Goal: Task Accomplishment & Management: Use online tool/utility

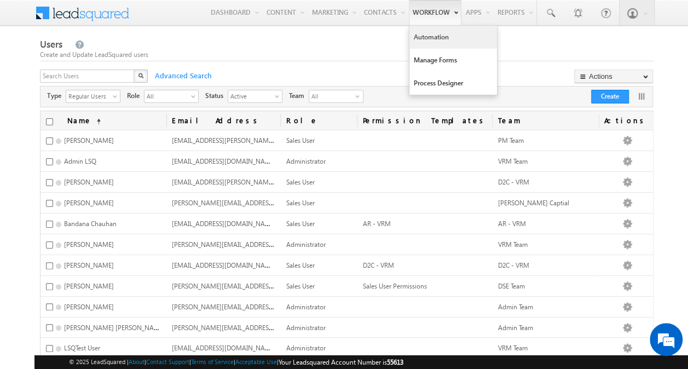
click at [442, 40] on link "Automation" at bounding box center [453, 37] width 88 height 23
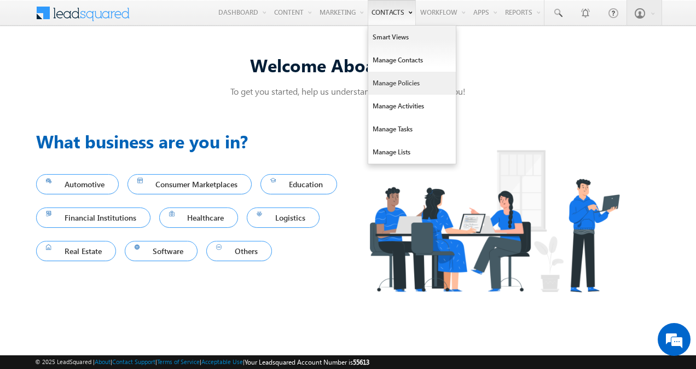
click at [397, 78] on link "Manage Policies" at bounding box center [412, 83] width 88 height 23
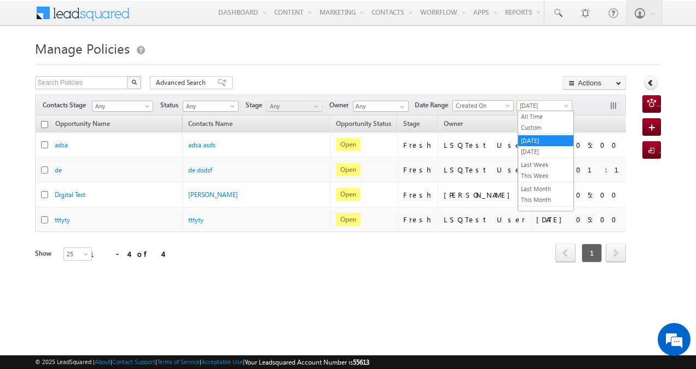
click at [560, 102] on span "[DATE]" at bounding box center [543, 106] width 52 height 10
click at [542, 119] on link "All Time" at bounding box center [545, 117] width 55 height 10
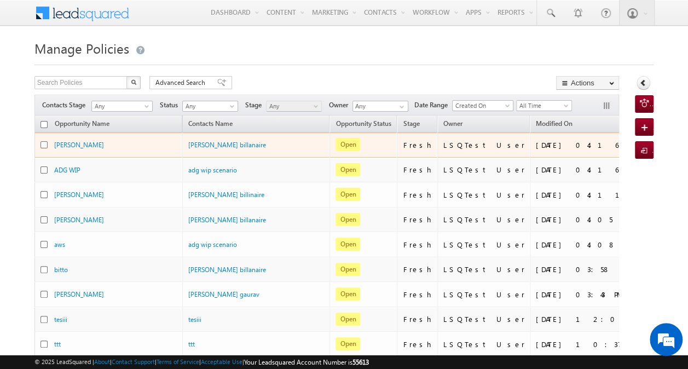
click at [43, 143] on input "checkbox" at bounding box center [43, 144] width 7 height 7
checkbox input "true"
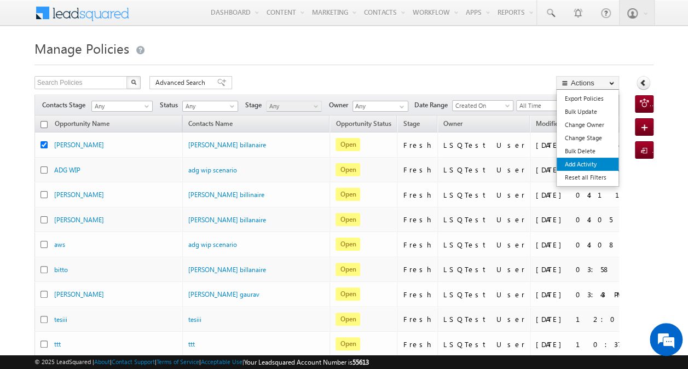
click at [587, 159] on link "Add Activity" at bounding box center [588, 164] width 62 height 13
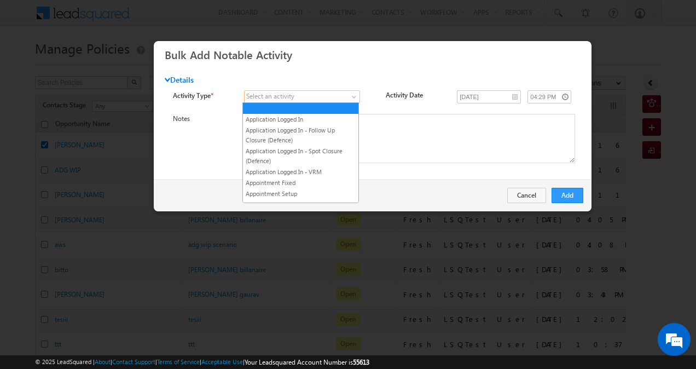
click at [339, 92] on span at bounding box center [296, 97] width 103 height 10
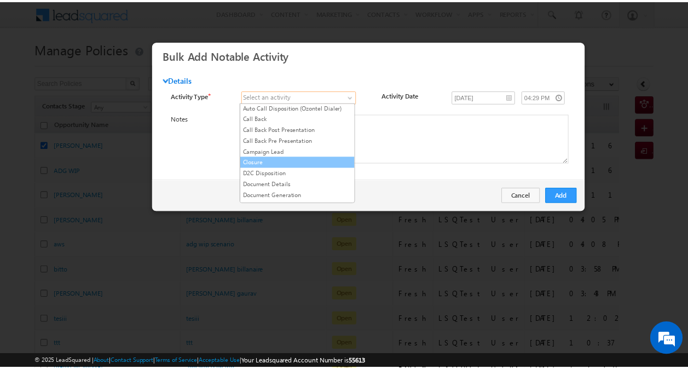
scroll to position [534, 0]
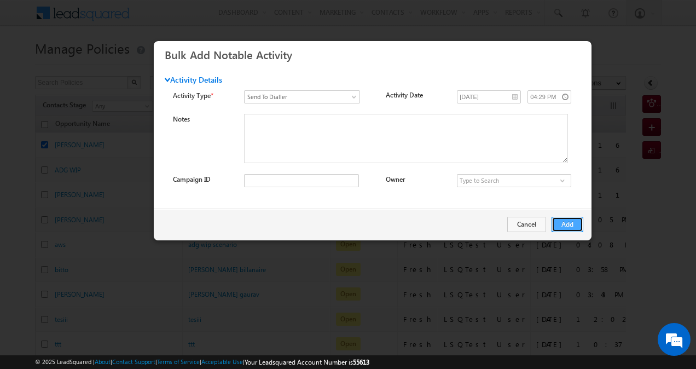
click at [575, 227] on button "Add" at bounding box center [568, 224] width 32 height 15
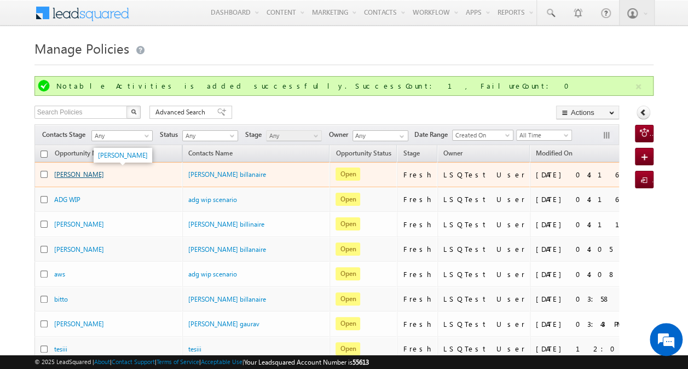
click at [57, 175] on link "sankalp" at bounding box center [79, 174] width 50 height 8
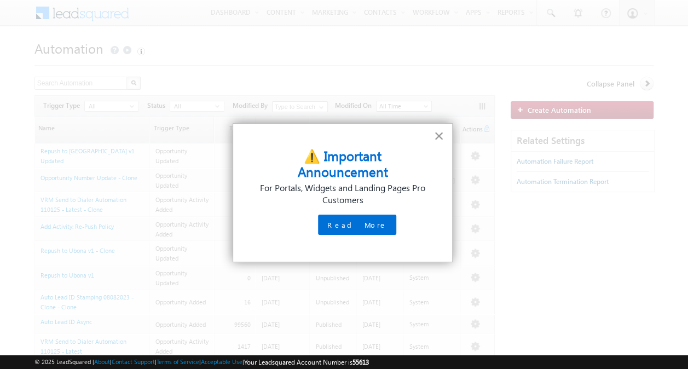
click at [443, 135] on button "×" at bounding box center [439, 136] width 10 height 18
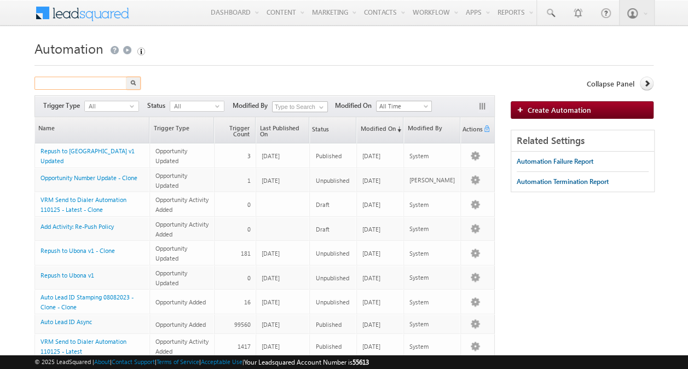
click at [92, 82] on input "text" at bounding box center [81, 83] width 94 height 13
click at [138, 80] on button "button" at bounding box center [133, 83] width 14 height 13
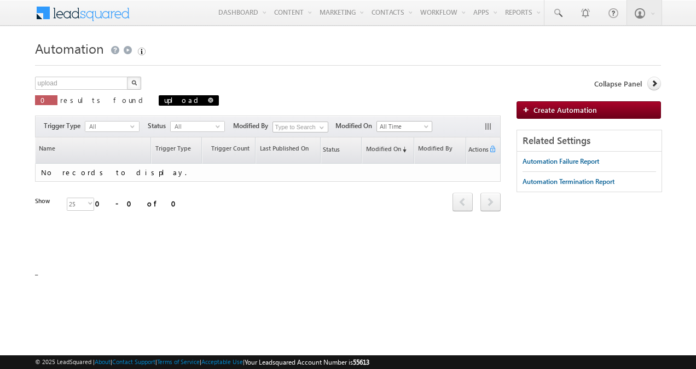
click at [208, 99] on span at bounding box center [210, 99] width 5 height 5
type input "Search Automation"
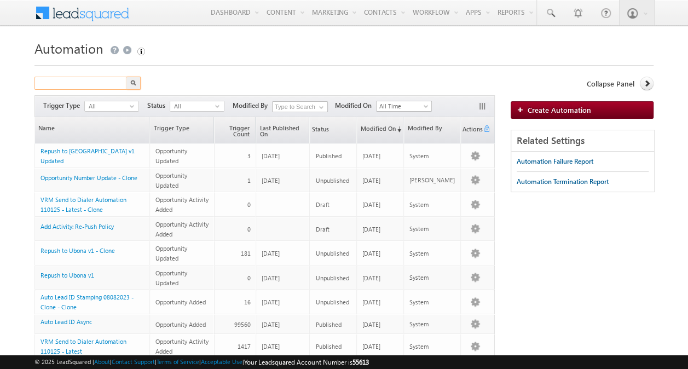
click at [101, 84] on input "text" at bounding box center [81, 83] width 94 height 13
type input "base"
click at [134, 82] on img "button" at bounding box center [133, 82] width 5 height 5
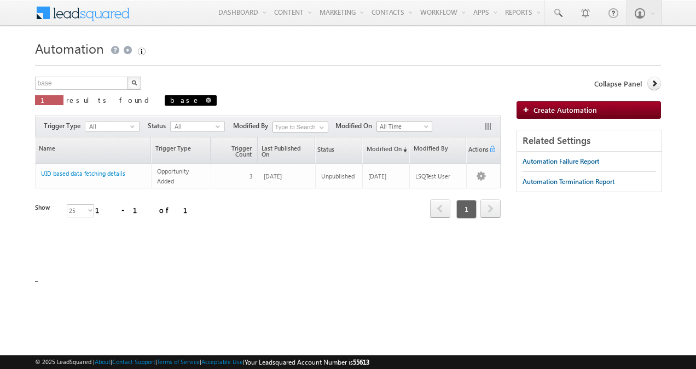
click at [206, 99] on span at bounding box center [208, 99] width 5 height 5
type input "Search Automation"
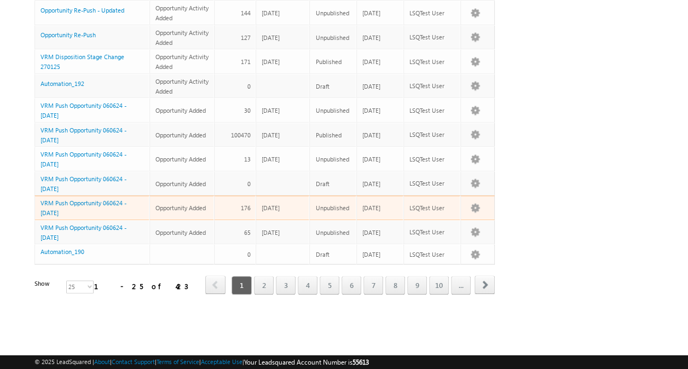
scroll to position [482, 0]
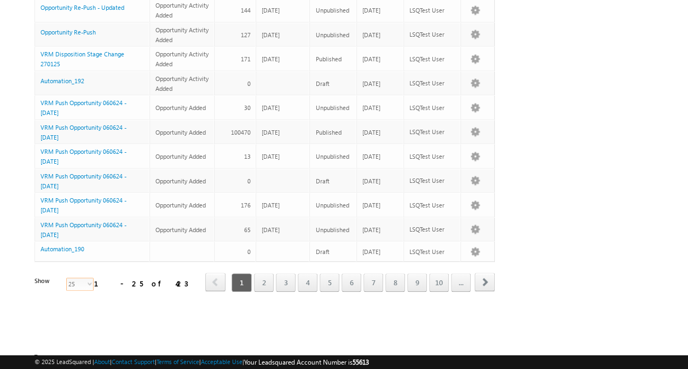
click at [71, 278] on span "25" at bounding box center [76, 284] width 18 height 12
click at [76, 306] on li "100" at bounding box center [73, 306] width 26 height 11
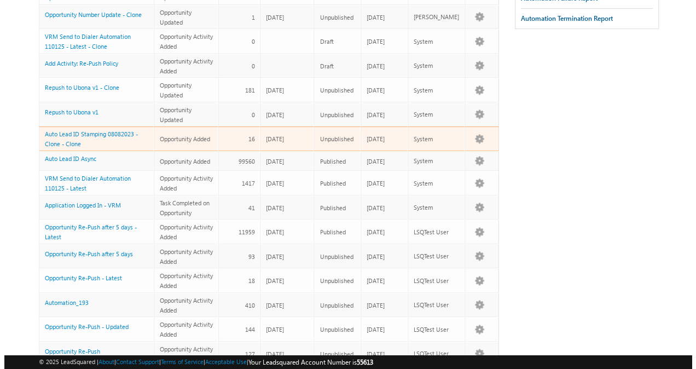
scroll to position [0, 0]
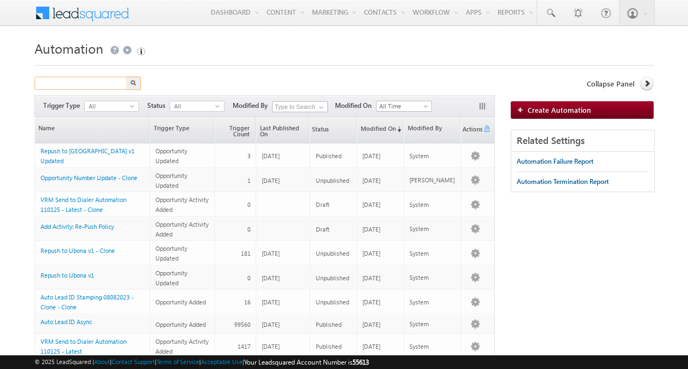
click at [100, 79] on input "text" at bounding box center [81, 83] width 94 height 13
click at [134, 82] on img "button" at bounding box center [133, 82] width 5 height 5
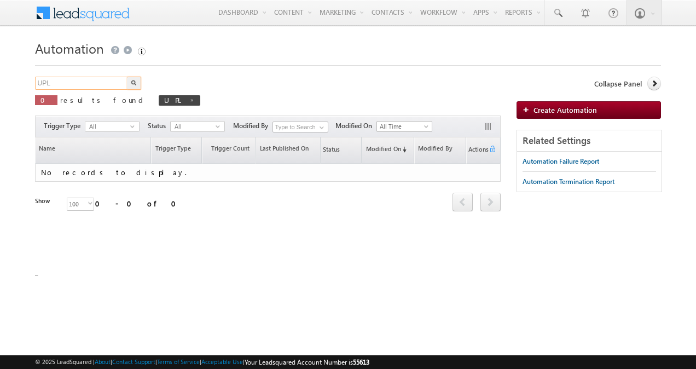
click at [103, 85] on input "UPL" at bounding box center [82, 83] width 94 height 13
click at [134, 82] on img "button" at bounding box center [133, 82] width 5 height 5
click at [199, 100] on span at bounding box center [201, 99] width 5 height 5
type input "Search Automation"
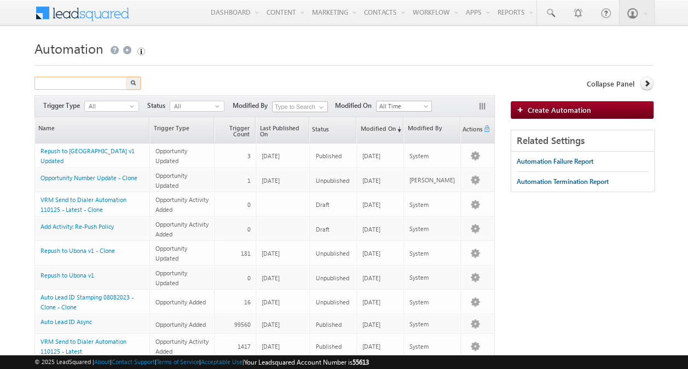
click at [106, 81] on input "text" at bounding box center [81, 83] width 94 height 13
type input "base"
click at [129, 77] on button "button" at bounding box center [133, 83] width 14 height 13
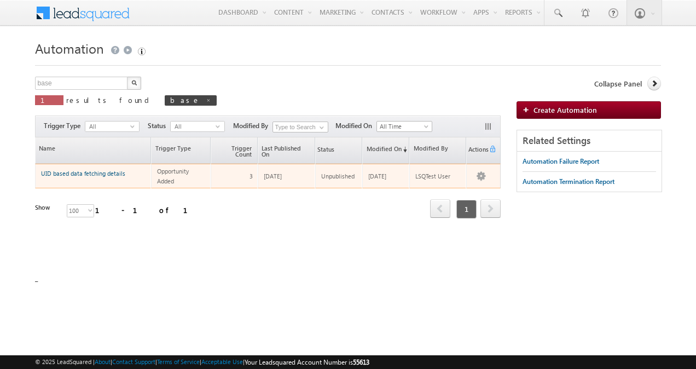
click at [89, 173] on link "UID based data fetching details" at bounding box center [83, 173] width 84 height 7
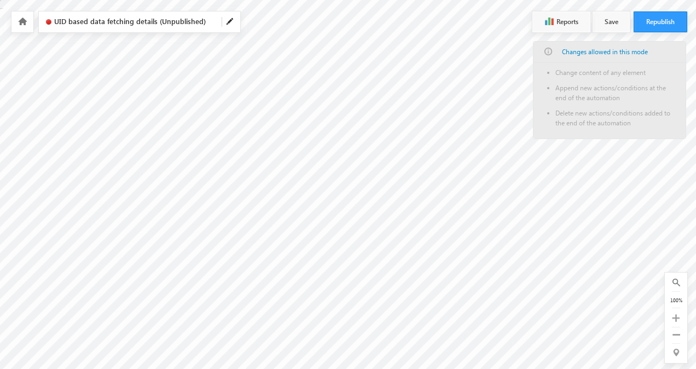
type input "Fetch [PERSON_NAME] ID"
type input "[DOMAIN_NAME][URL]"
radio input "false"
radio input "true"
type input "3"
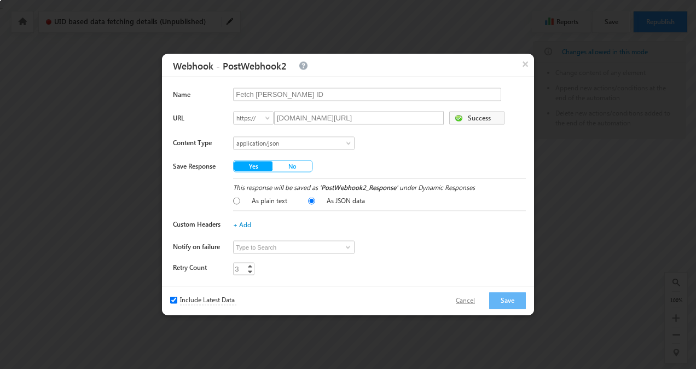
click at [471, 298] on button "Cancel" at bounding box center [465, 301] width 41 height 16
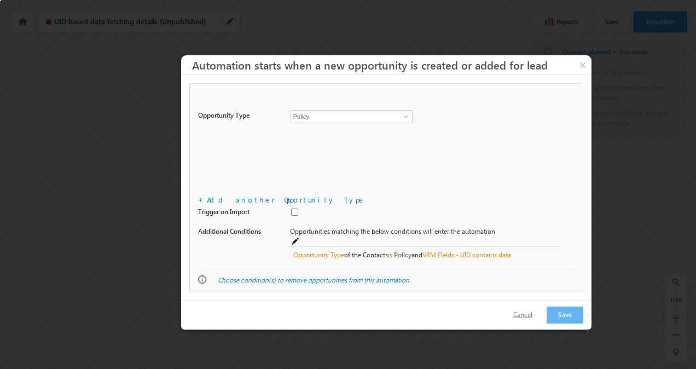
click at [519, 307] on button "Cancel" at bounding box center [522, 315] width 41 height 16
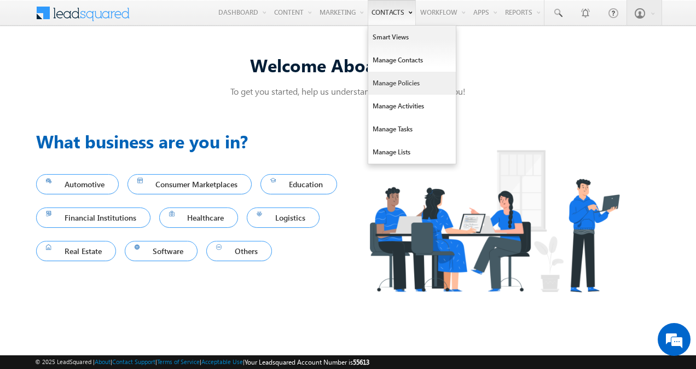
click at [406, 81] on link "Manage Policies" at bounding box center [412, 83] width 88 height 23
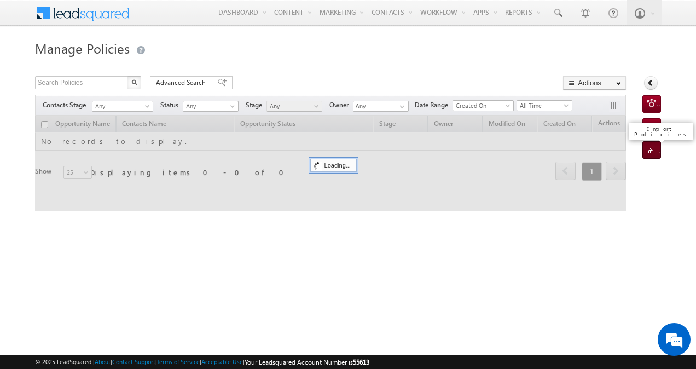
click at [654, 152] on span at bounding box center [653, 151] width 10 height 11
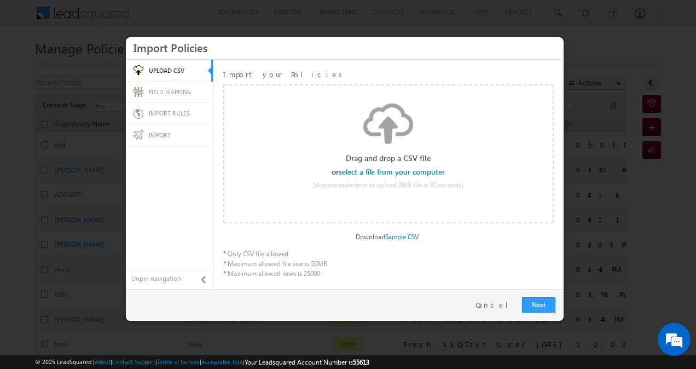
click at [428, 170] on input "file" at bounding box center [392, 173] width 104 height 8
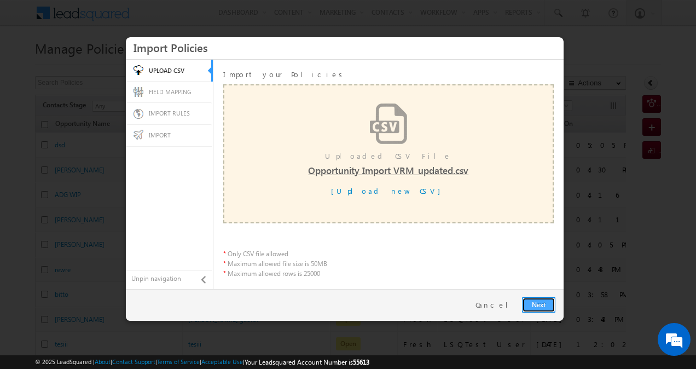
click at [535, 302] on link "Next" at bounding box center [538, 304] width 33 height 15
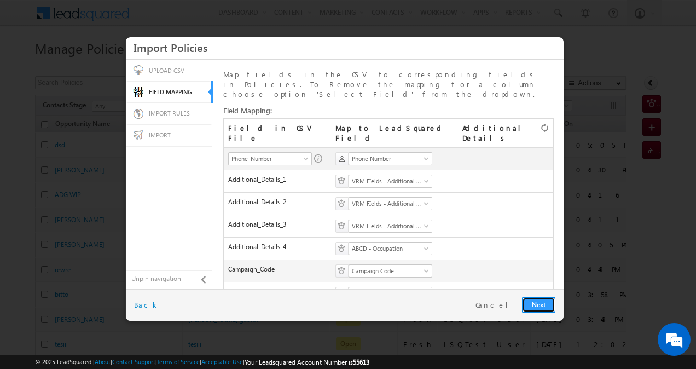
scroll to position [285, 0]
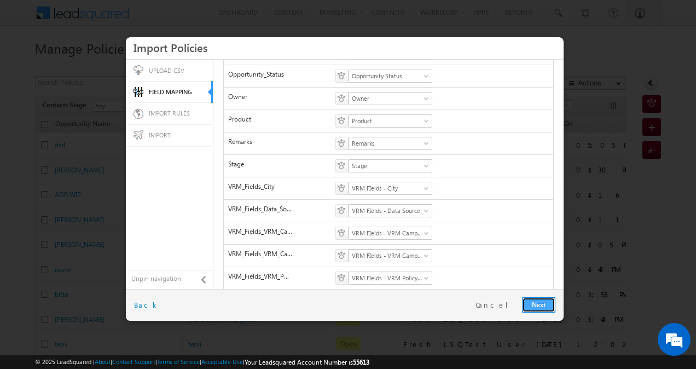
click at [525, 300] on link "Next" at bounding box center [538, 304] width 33 height 15
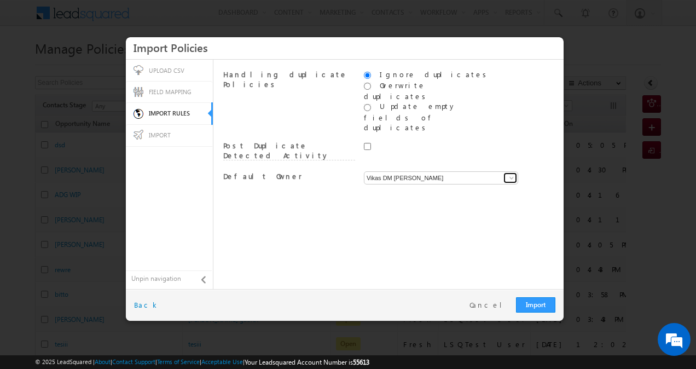
click at [511, 173] on span at bounding box center [511, 177] width 9 height 9
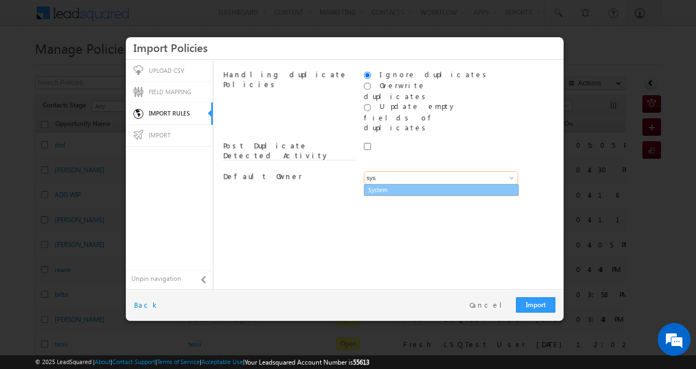
click at [451, 184] on link "System" at bounding box center [441, 190] width 155 height 13
type input "System"
click at [527, 296] on div "Import Restart Cancel Back" at bounding box center [345, 305] width 438 height 32
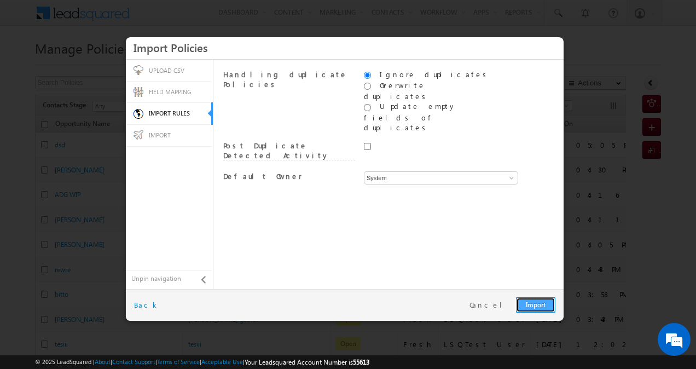
click at [529, 299] on link "Import" at bounding box center [535, 304] width 39 height 15
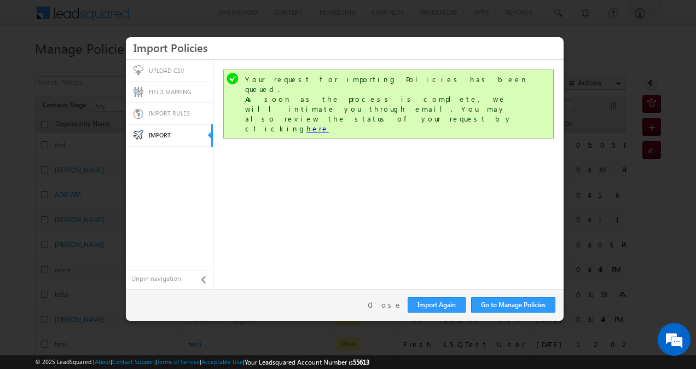
click at [329, 124] on link "here" at bounding box center [317, 128] width 22 height 9
click at [493, 303] on link "Go to Manage Policies" at bounding box center [513, 304] width 84 height 15
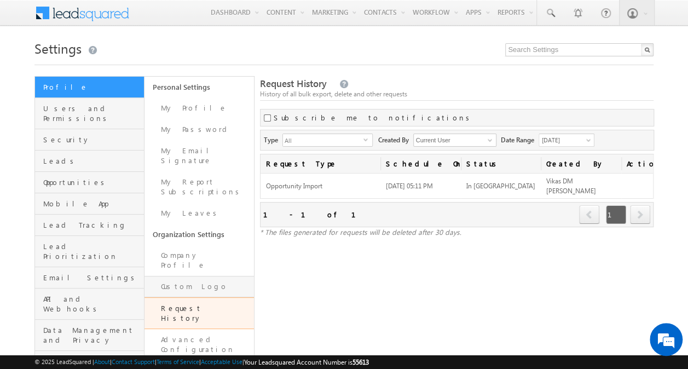
click at [196, 276] on link "Custom Logo" at bounding box center [198, 286] width 109 height 21
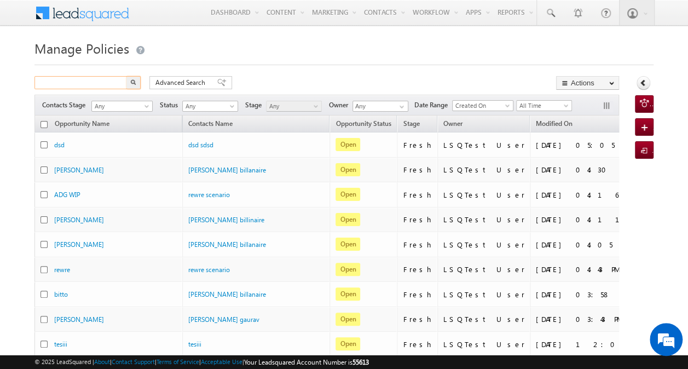
click at [96, 86] on input "text" at bounding box center [81, 82] width 94 height 13
paste input "9372153455"
type input "9372153455"
click at [132, 81] on img "button" at bounding box center [132, 81] width 5 height 5
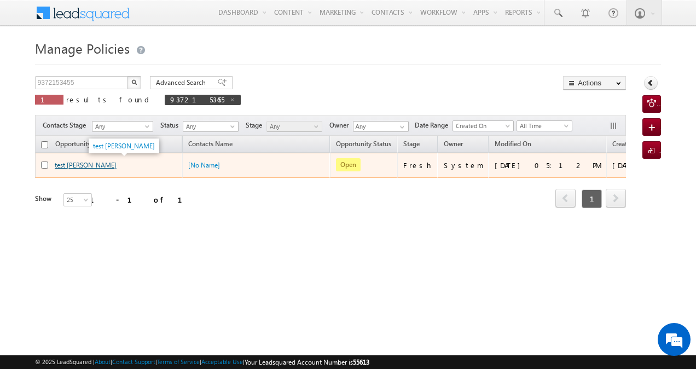
click at [67, 163] on link "test Nerkar" at bounding box center [86, 165] width 62 height 8
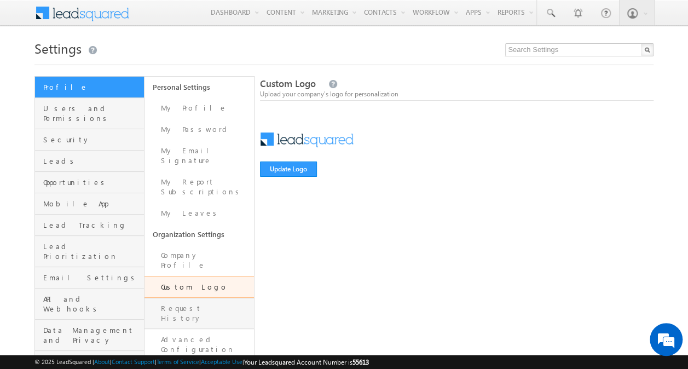
click at [196, 298] on link "Request History" at bounding box center [198, 313] width 109 height 31
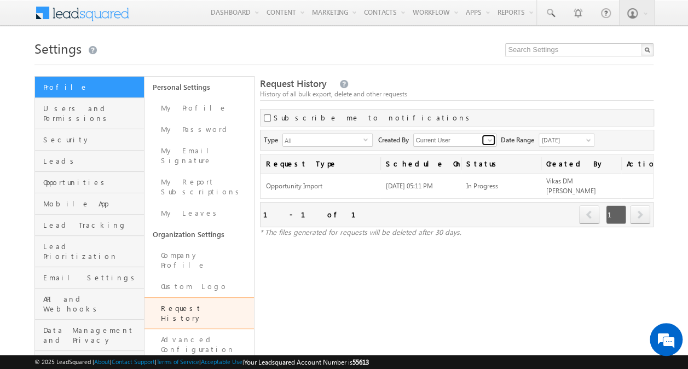
click at [489, 139] on span at bounding box center [489, 140] width 9 height 9
click at [498, 87] on div "Request History History of all bulk export, delete and other requests" at bounding box center [457, 89] width 394 height 24
click at [202, 276] on link "Custom Logo" at bounding box center [198, 286] width 109 height 21
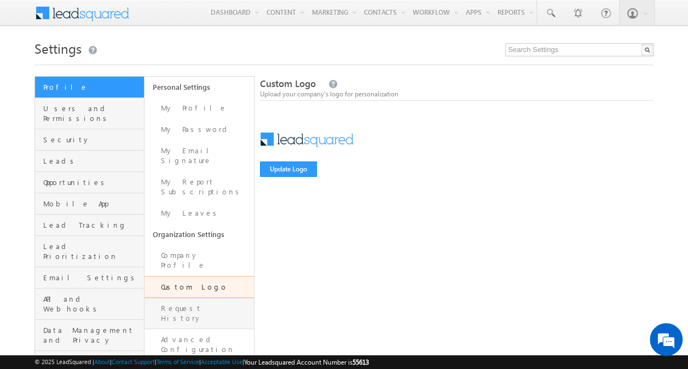
click at [196, 298] on link "Request History" at bounding box center [198, 313] width 109 height 31
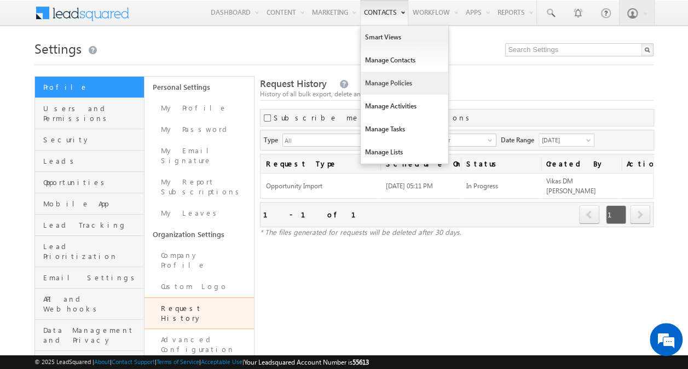
click at [396, 78] on link "Manage Policies" at bounding box center [405, 83] width 88 height 23
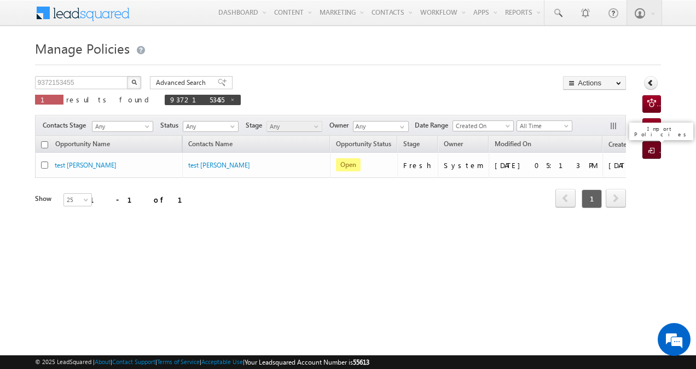
click at [654, 151] on span at bounding box center [653, 151] width 10 height 11
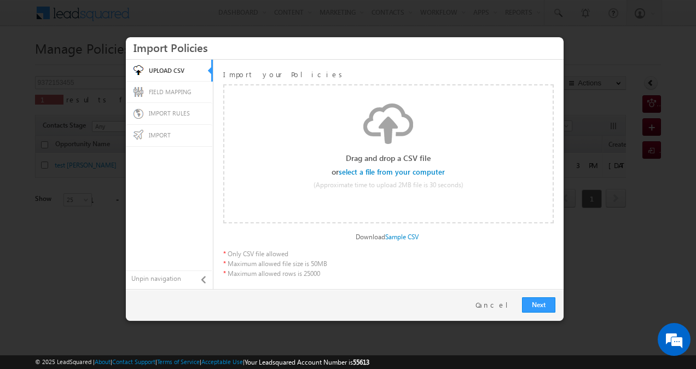
click at [434, 171] on input "file" at bounding box center [392, 173] width 104 height 8
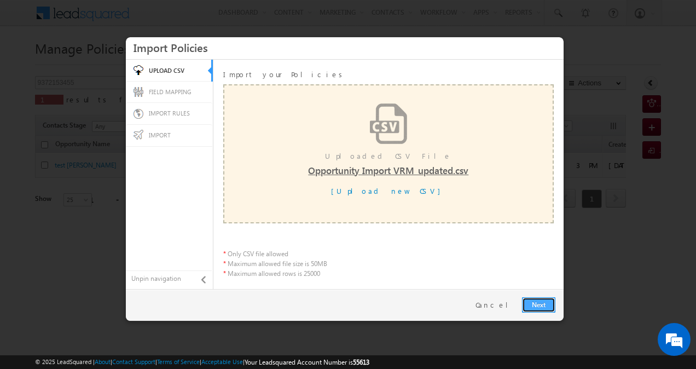
click at [542, 299] on link "Next" at bounding box center [538, 304] width 33 height 15
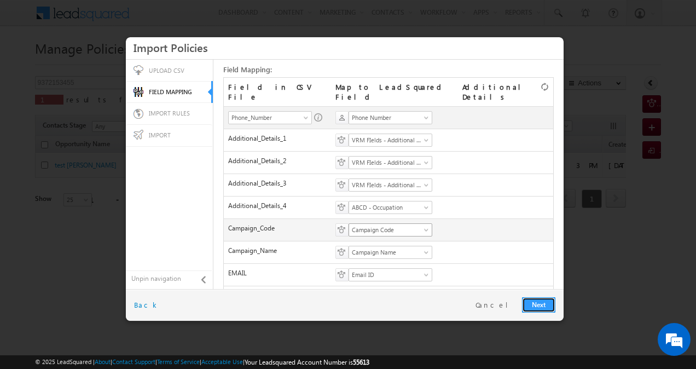
scroll to position [47, 0]
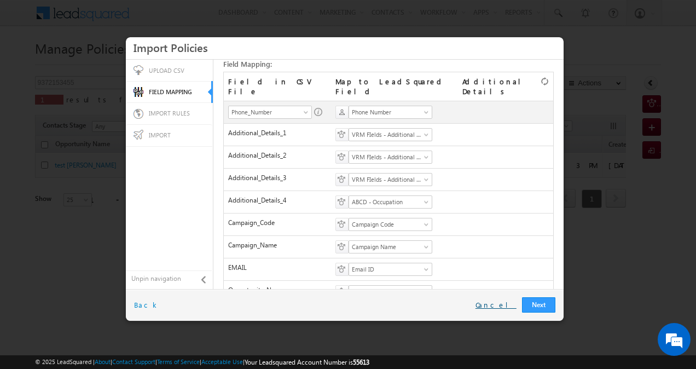
click at [497, 305] on link "Cancel" at bounding box center [496, 305] width 41 height 10
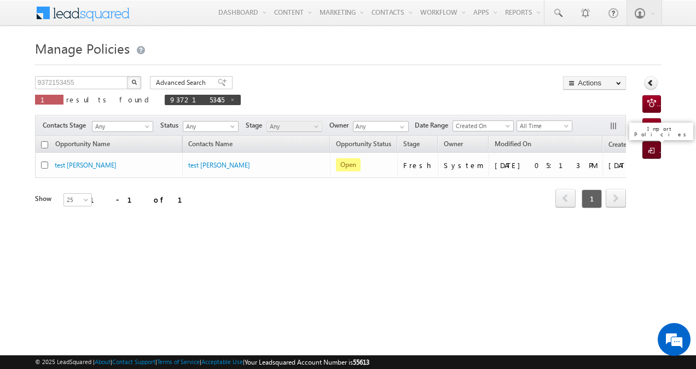
click at [652, 148] on span at bounding box center [653, 151] width 10 height 11
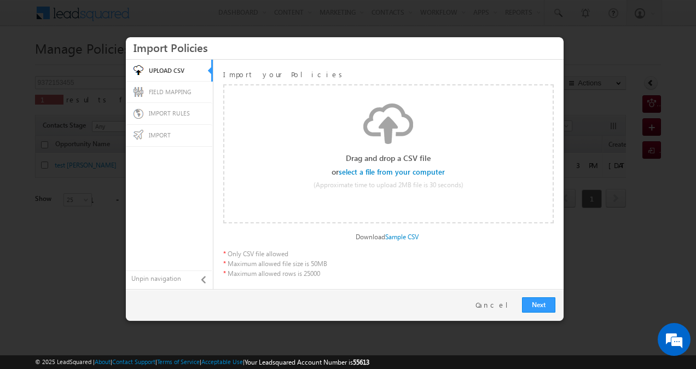
click at [431, 172] on input "file" at bounding box center [392, 173] width 104 height 8
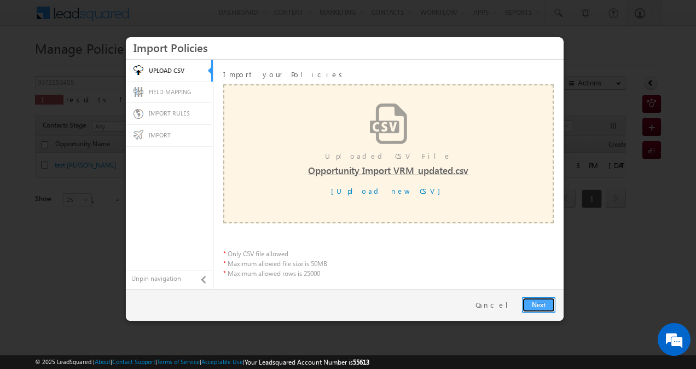
click at [546, 309] on link "Next" at bounding box center [538, 304] width 33 height 15
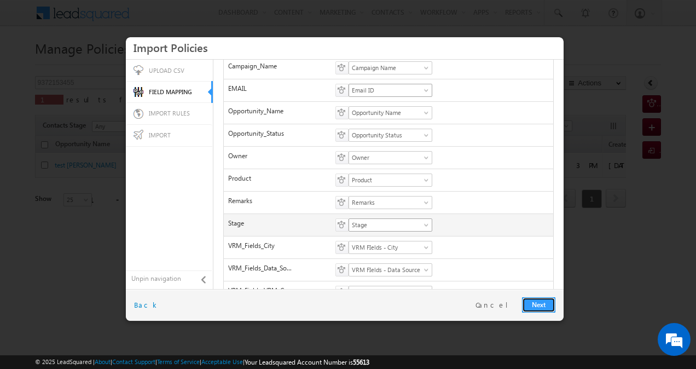
scroll to position [228, 0]
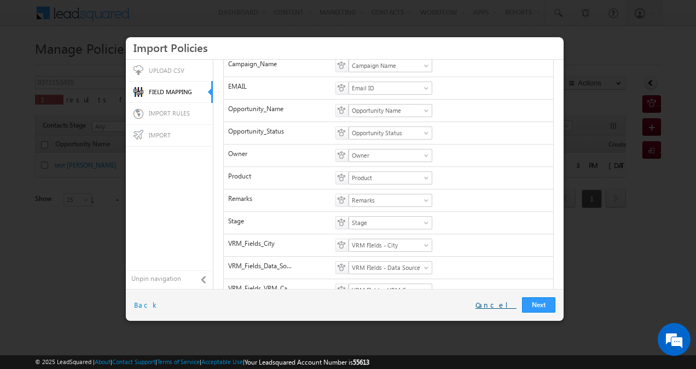
click at [506, 305] on link "Cancel" at bounding box center [496, 305] width 41 height 10
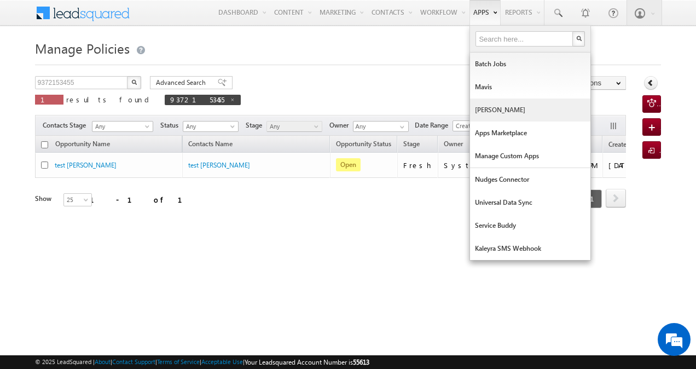
click at [492, 109] on link "Manage Lapps" at bounding box center [530, 110] width 120 height 23
